Goal: Task Accomplishment & Management: Use online tool/utility

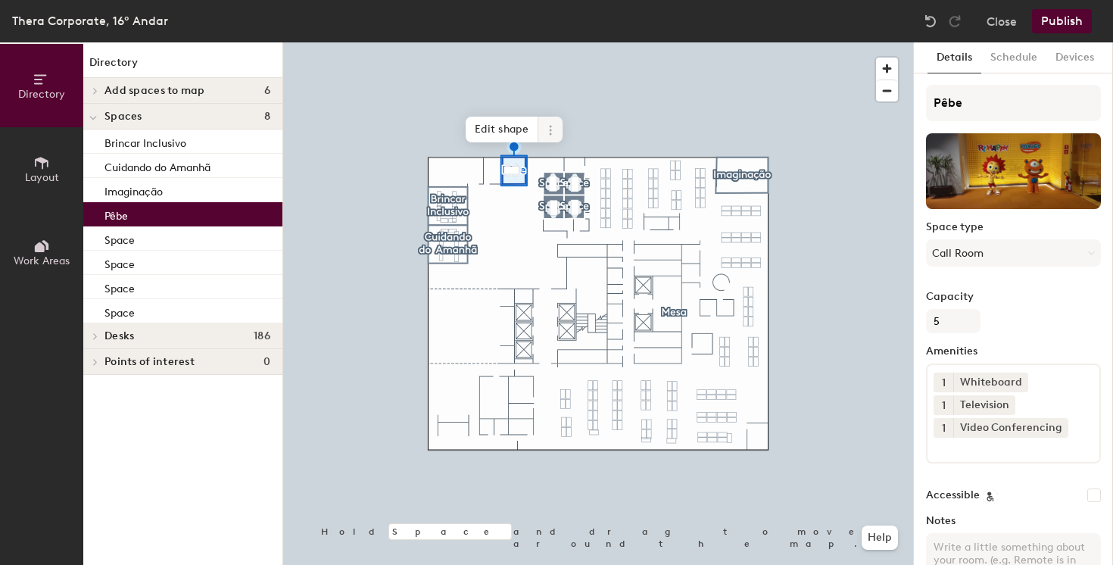
click at [548, 136] on icon at bounding box center [550, 130] width 12 height 12
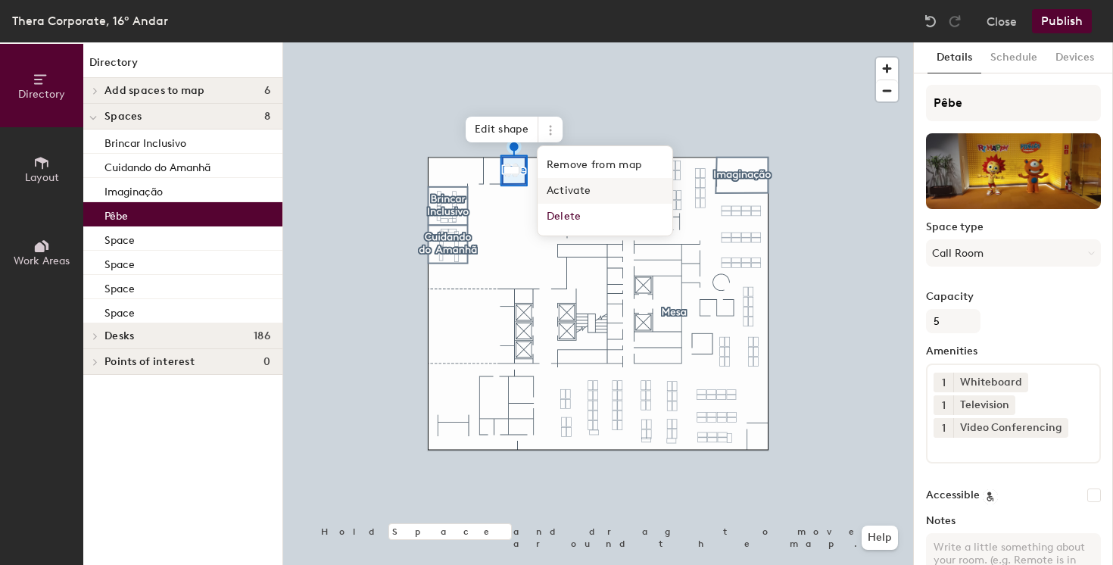
click at [576, 189] on span "Activate" at bounding box center [605, 191] width 135 height 26
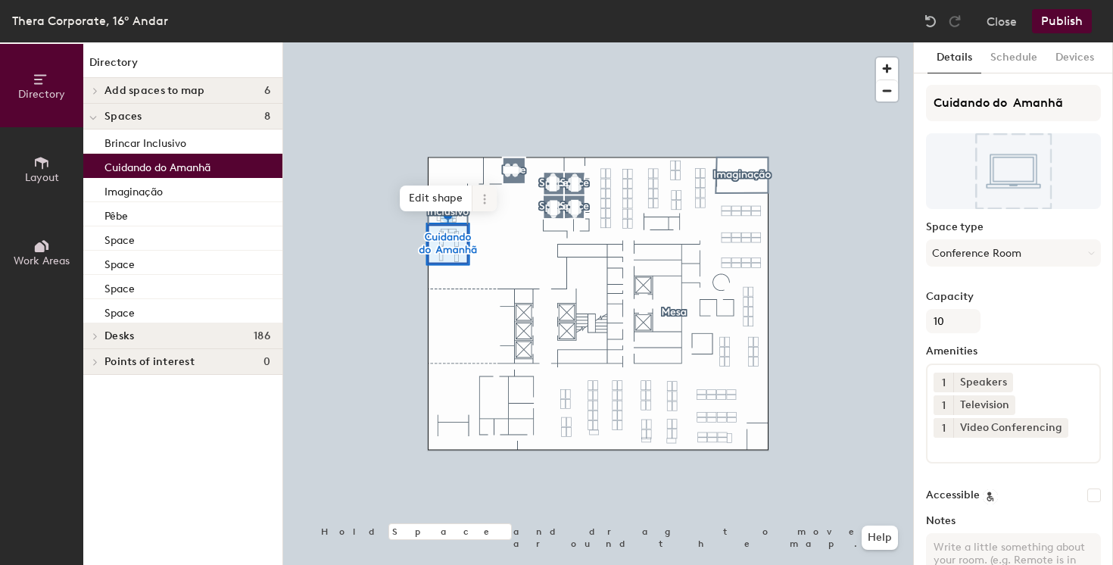
click at [484, 200] on icon at bounding box center [484, 199] width 2 height 2
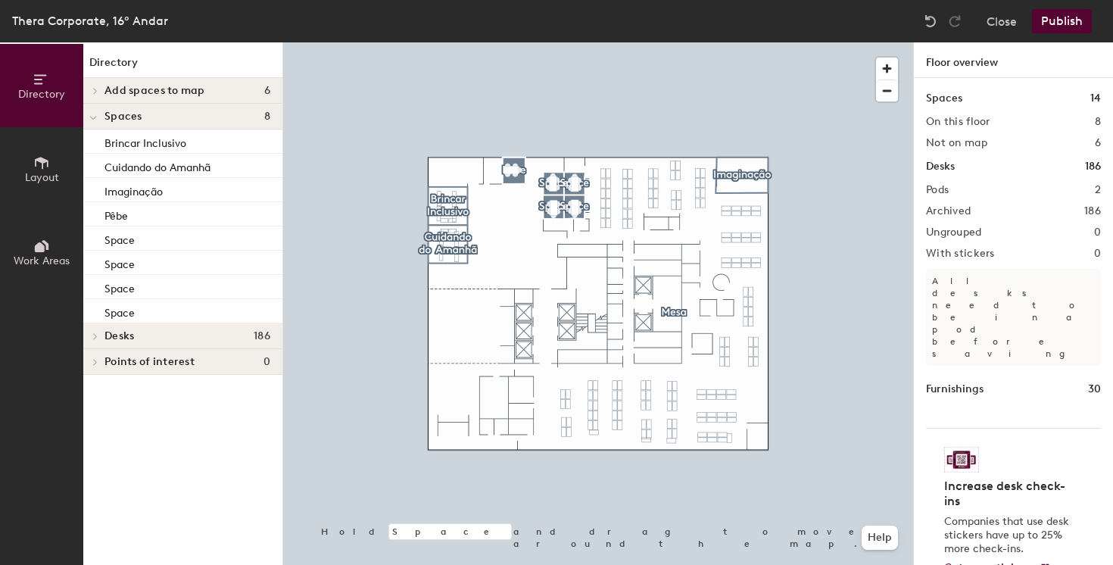
click at [741, 42] on div at bounding box center [598, 42] width 630 height 0
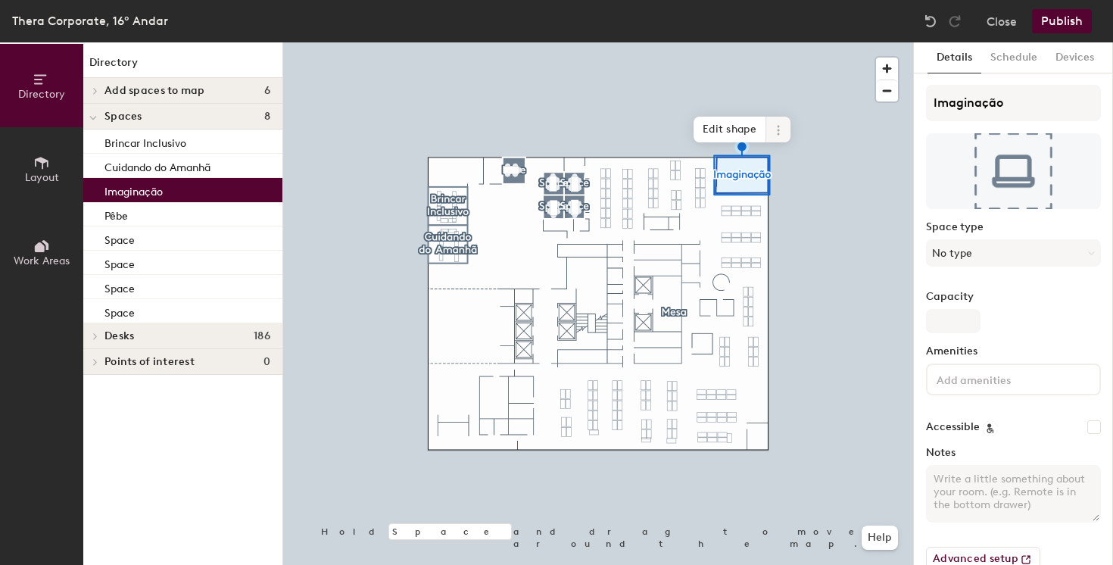
click at [778, 120] on span at bounding box center [778, 130] width 24 height 26
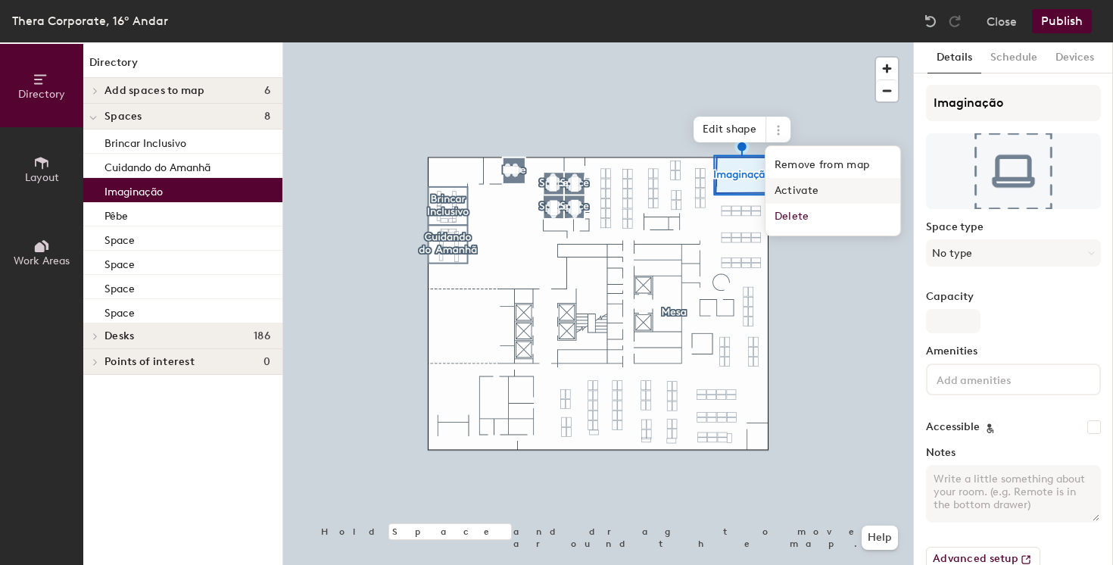
click at [793, 185] on span "Activate" at bounding box center [832, 191] width 135 height 26
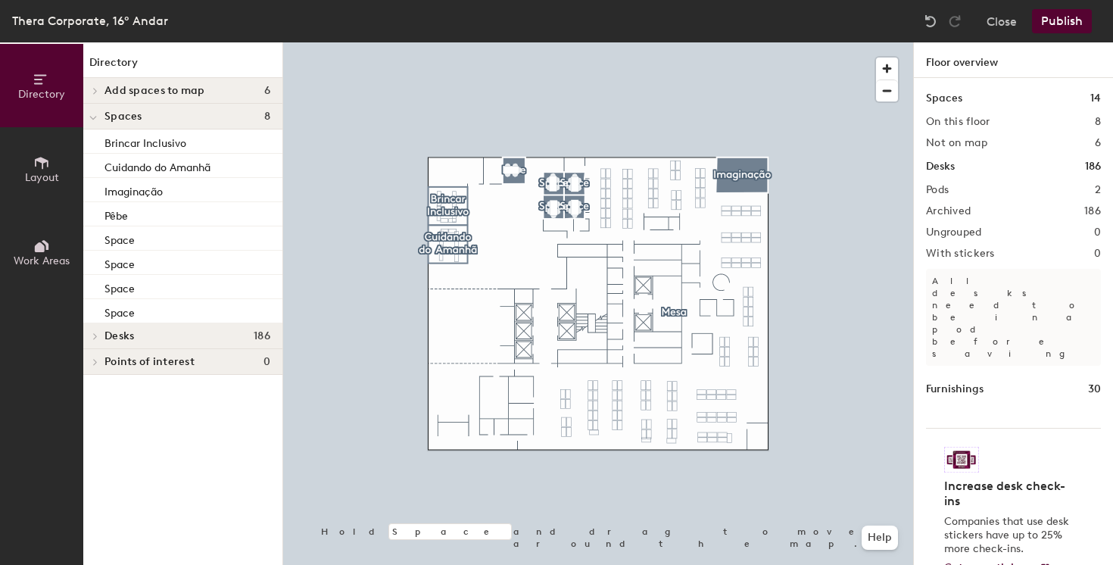
click at [1061, 18] on button "Publish" at bounding box center [1062, 21] width 60 height 24
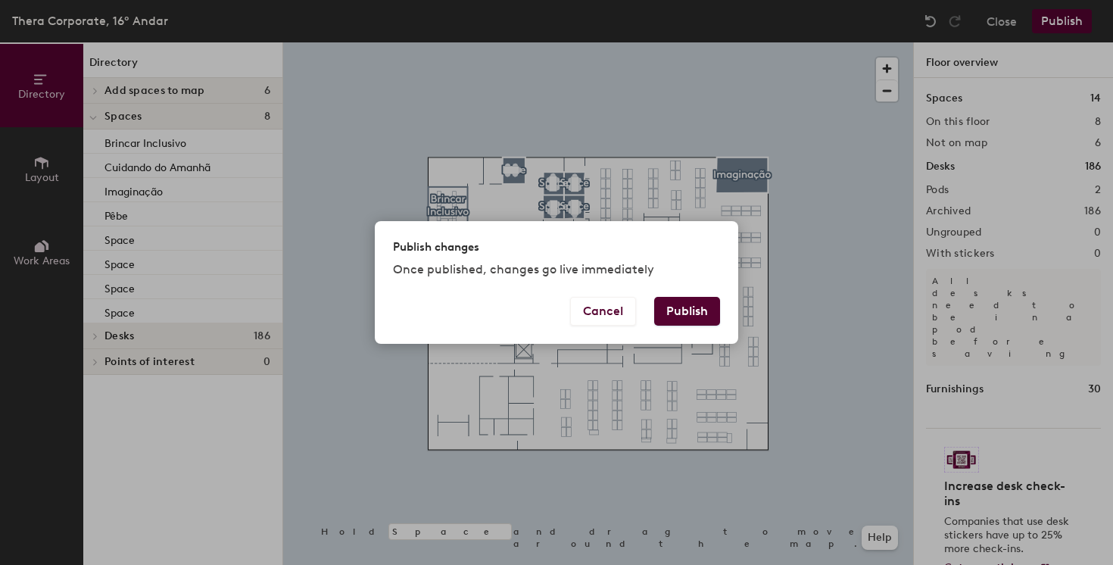
click at [706, 314] on button "Publish" at bounding box center [687, 311] width 66 height 29
